Goal: Information Seeking & Learning: Learn about a topic

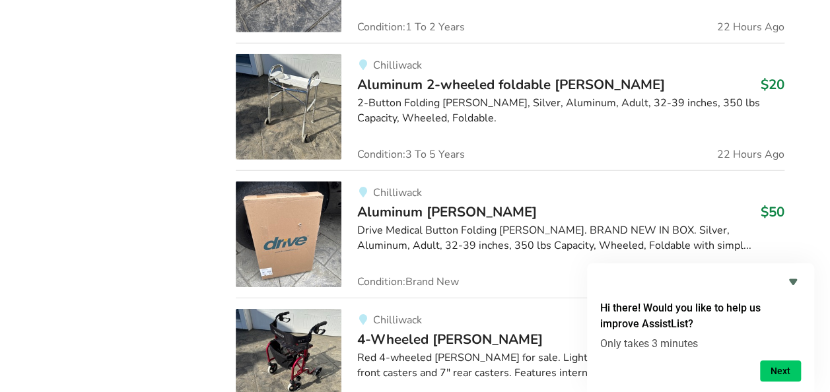
scroll to position [1996, 0]
click at [292, 215] on img at bounding box center [289, 234] width 106 height 106
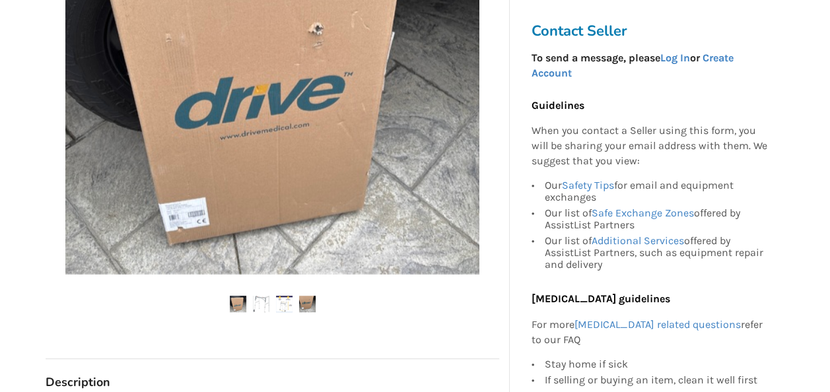
scroll to position [385, 0]
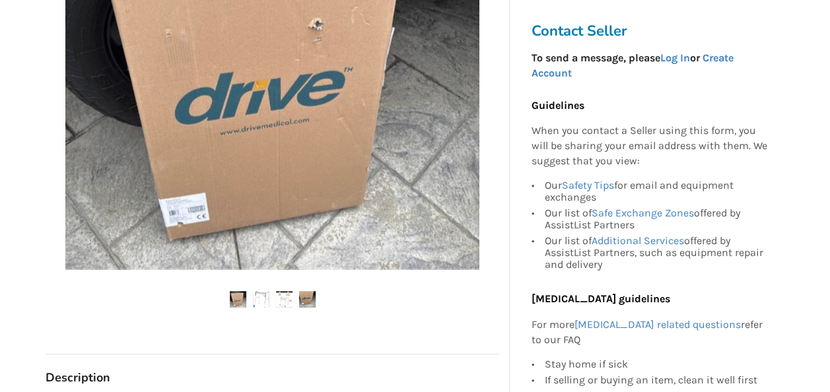
click at [263, 297] on img at bounding box center [261, 299] width 17 height 17
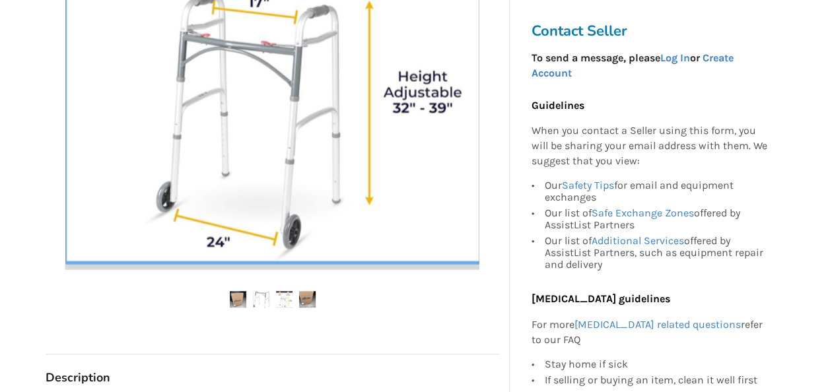
click at [282, 303] on img at bounding box center [284, 299] width 17 height 17
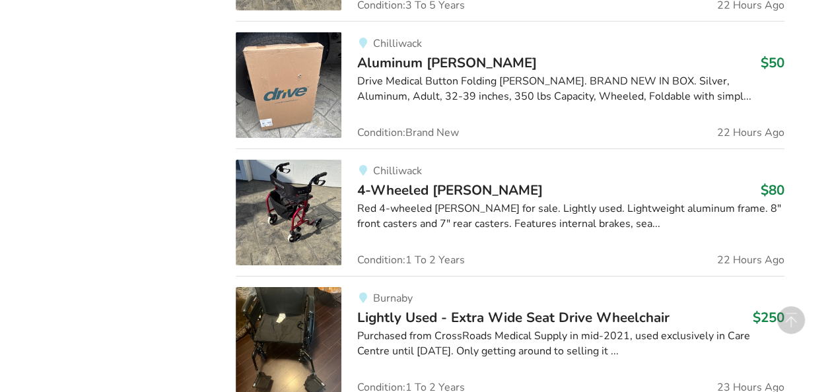
scroll to position [2145, 0]
click at [305, 186] on img at bounding box center [289, 212] width 106 height 106
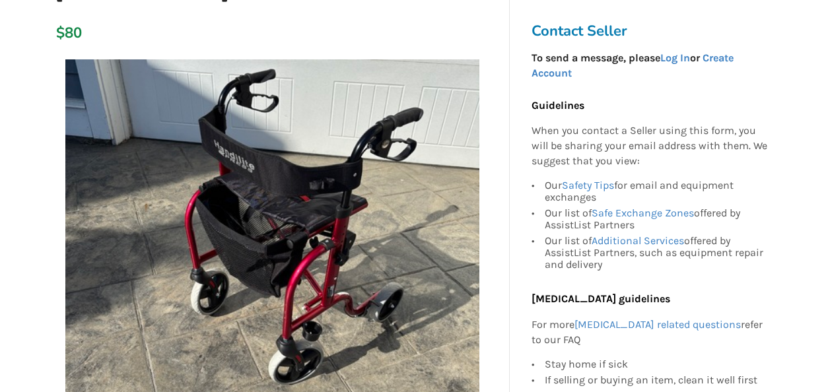
scroll to position [209, 0]
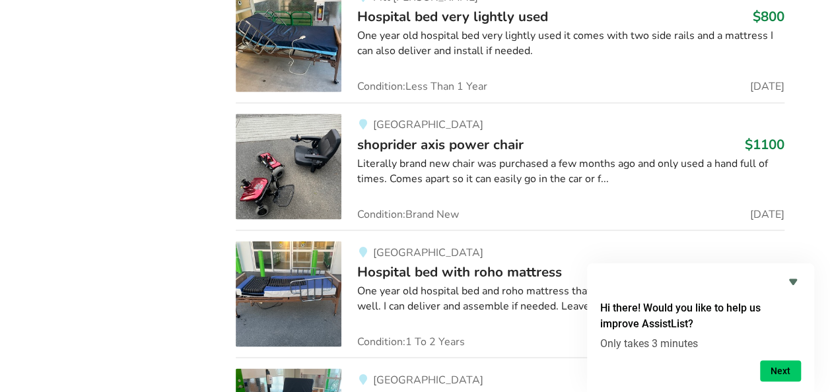
scroll to position [11065, 0]
